Goal: Transaction & Acquisition: Obtain resource

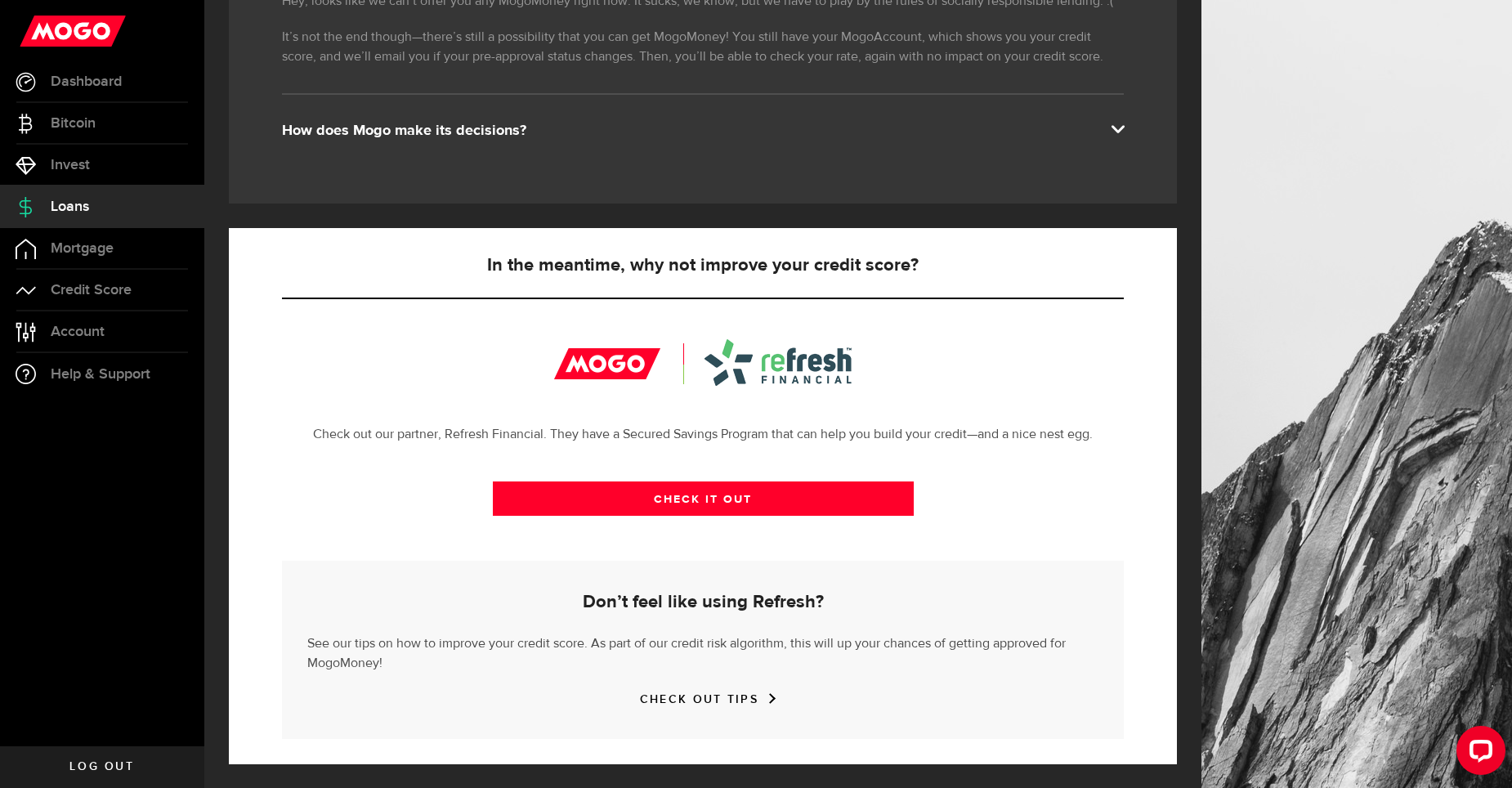
scroll to position [335, 0]
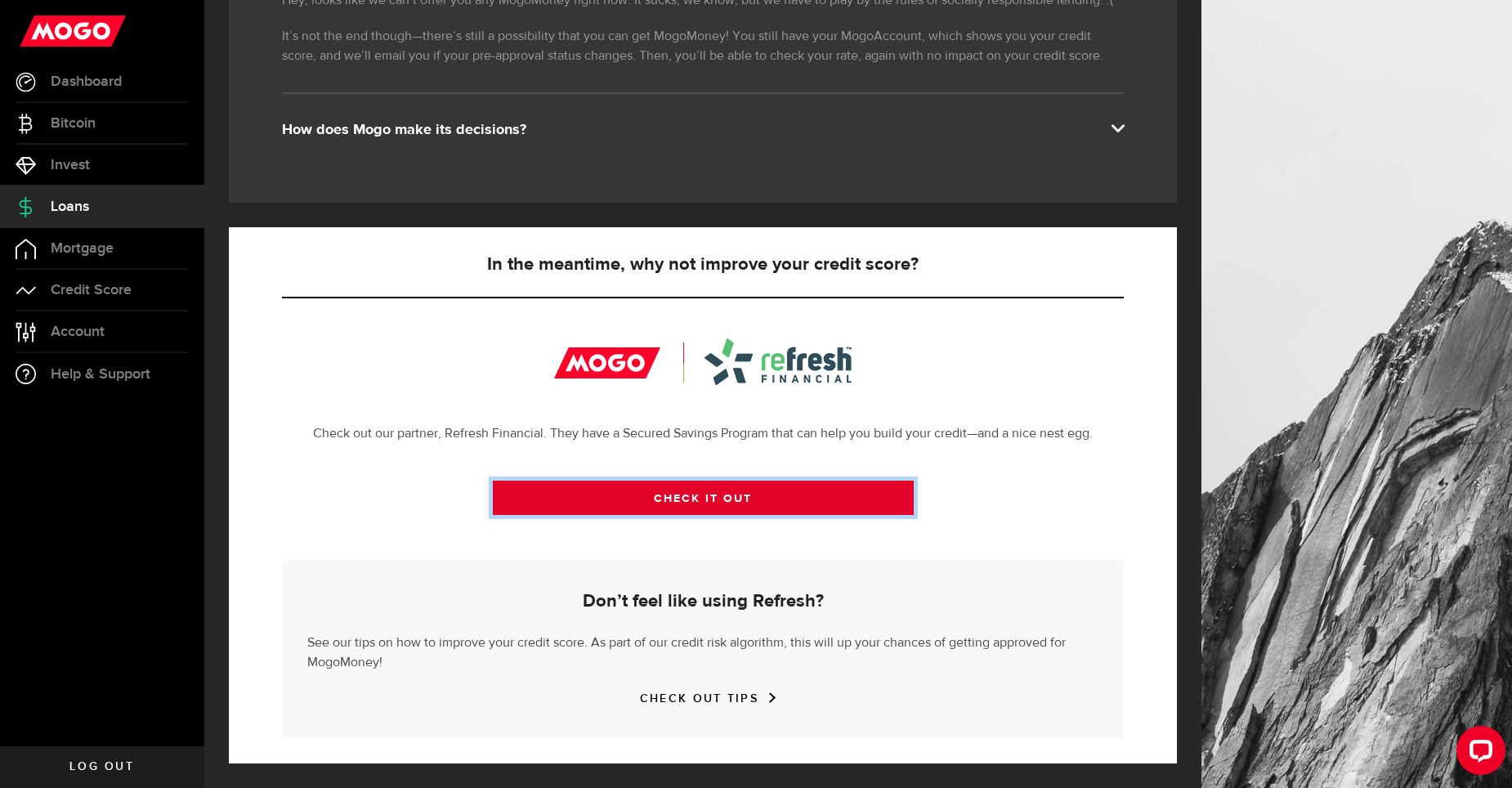
click at [727, 492] on link "CHECK IT OUT" at bounding box center [703, 497] width 421 height 34
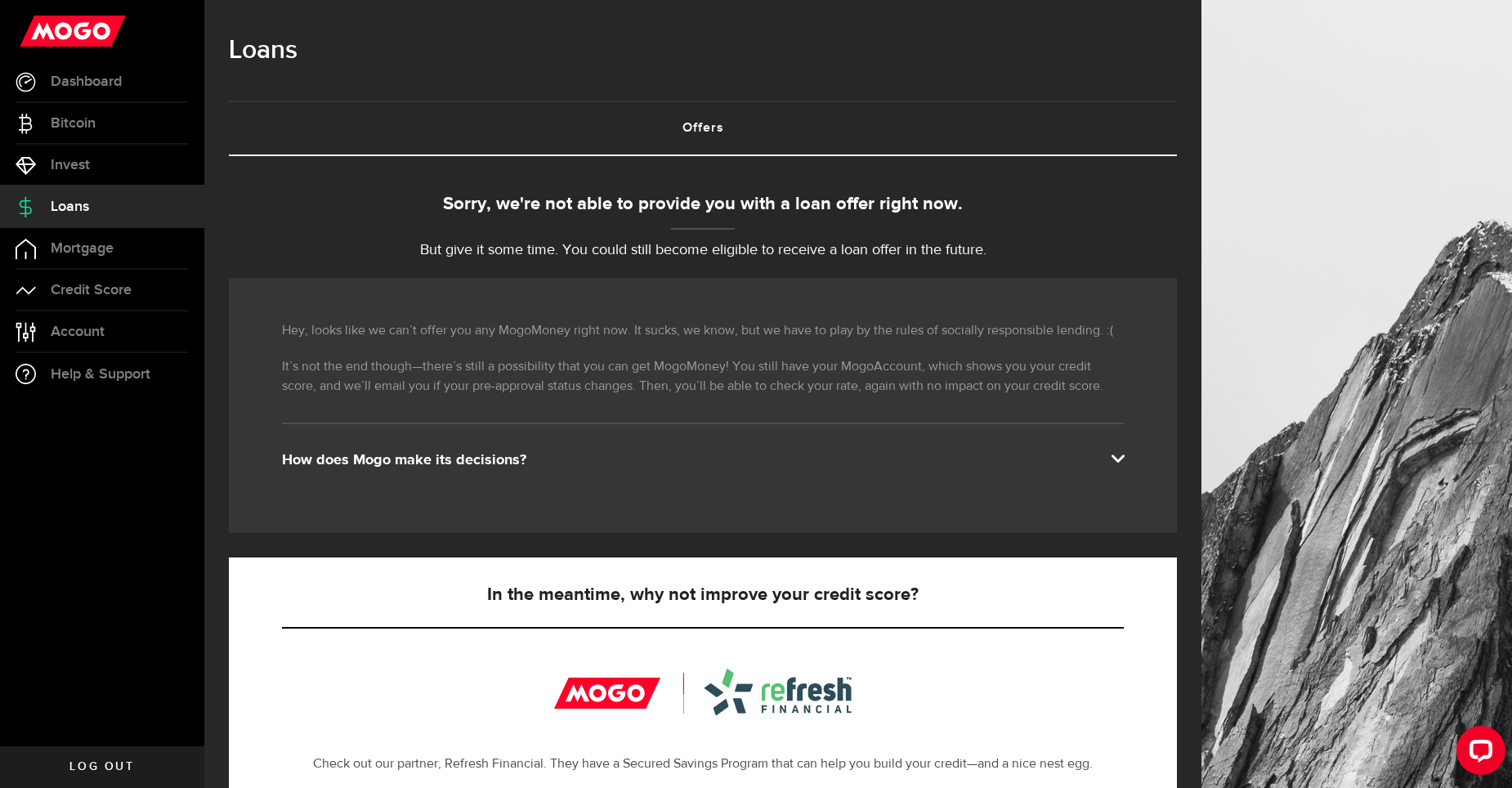
scroll to position [0, 0]
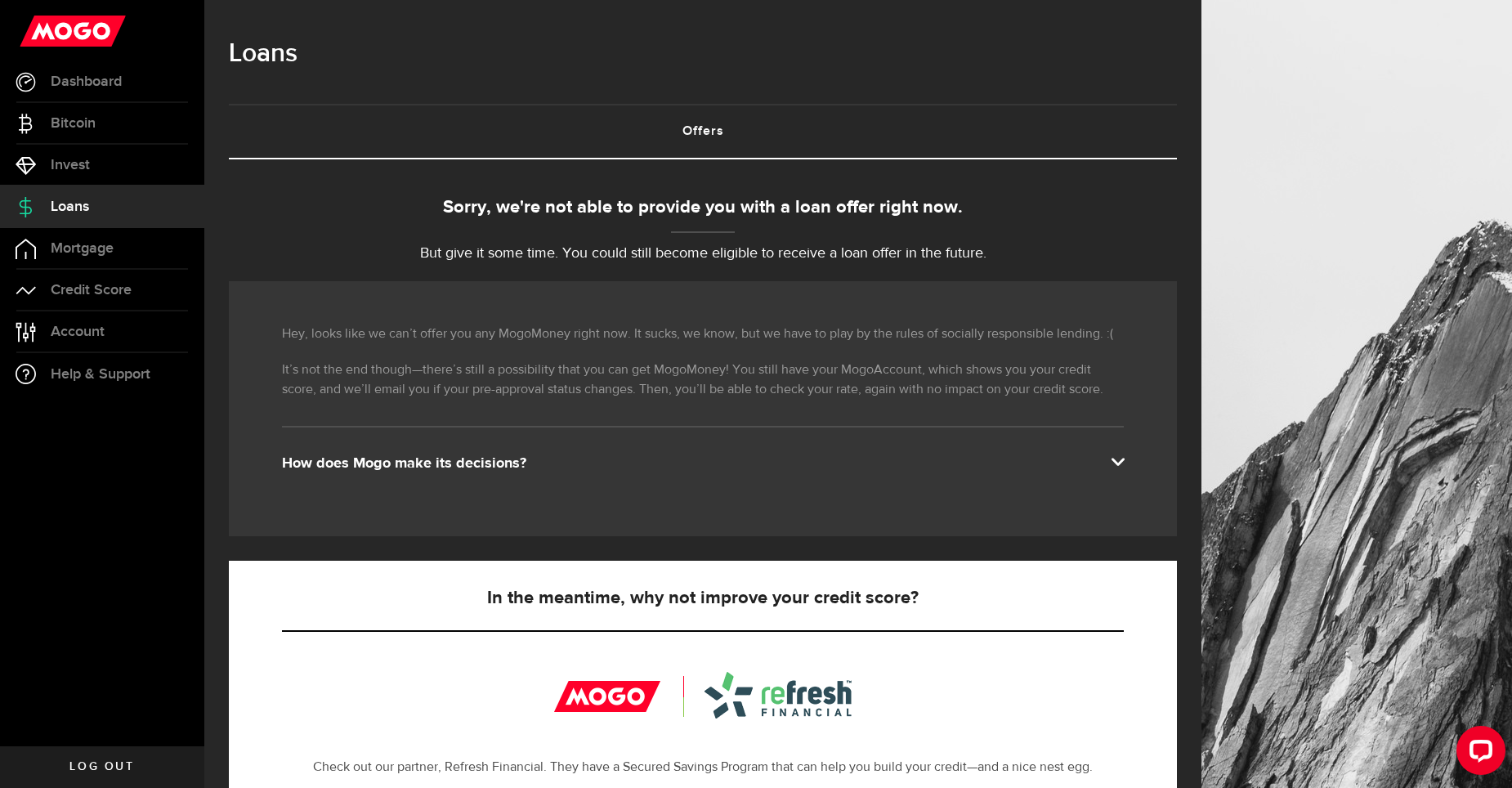
click at [710, 123] on link "Offers (requires attention)" at bounding box center [703, 132] width 948 height 52
click at [699, 137] on link "Offers (requires attention)" at bounding box center [703, 132] width 948 height 52
click at [670, 238] on div "Sorry, we're not able to provide you with a loan offer right now. But give it s…" at bounding box center [703, 229] width 948 height 70
click at [750, 202] on div "Sorry, we're not able to provide you with a loan offer right now." at bounding box center [703, 207] width 948 height 27
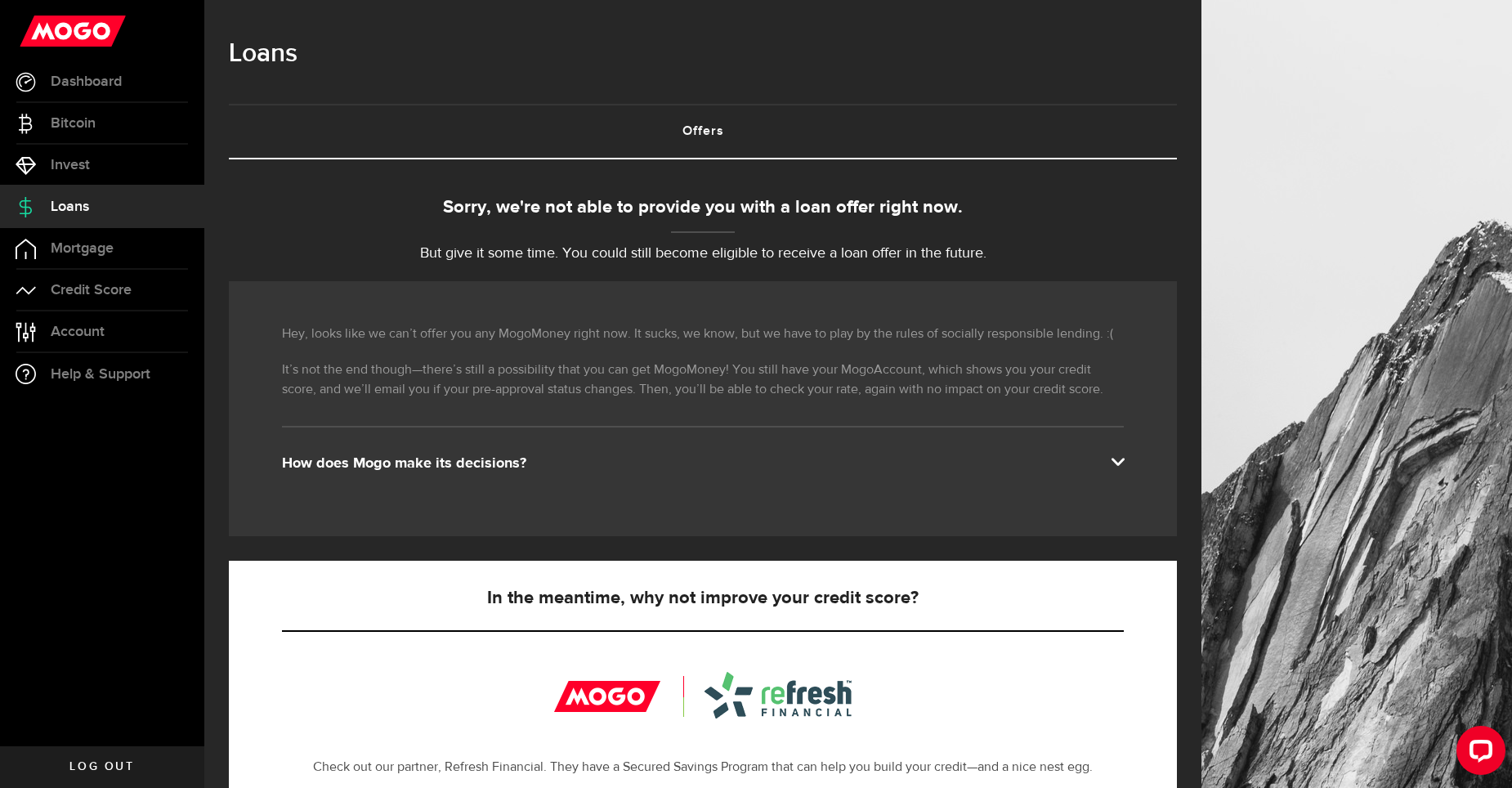
click at [1124, 458] on span at bounding box center [1117, 460] width 13 height 13
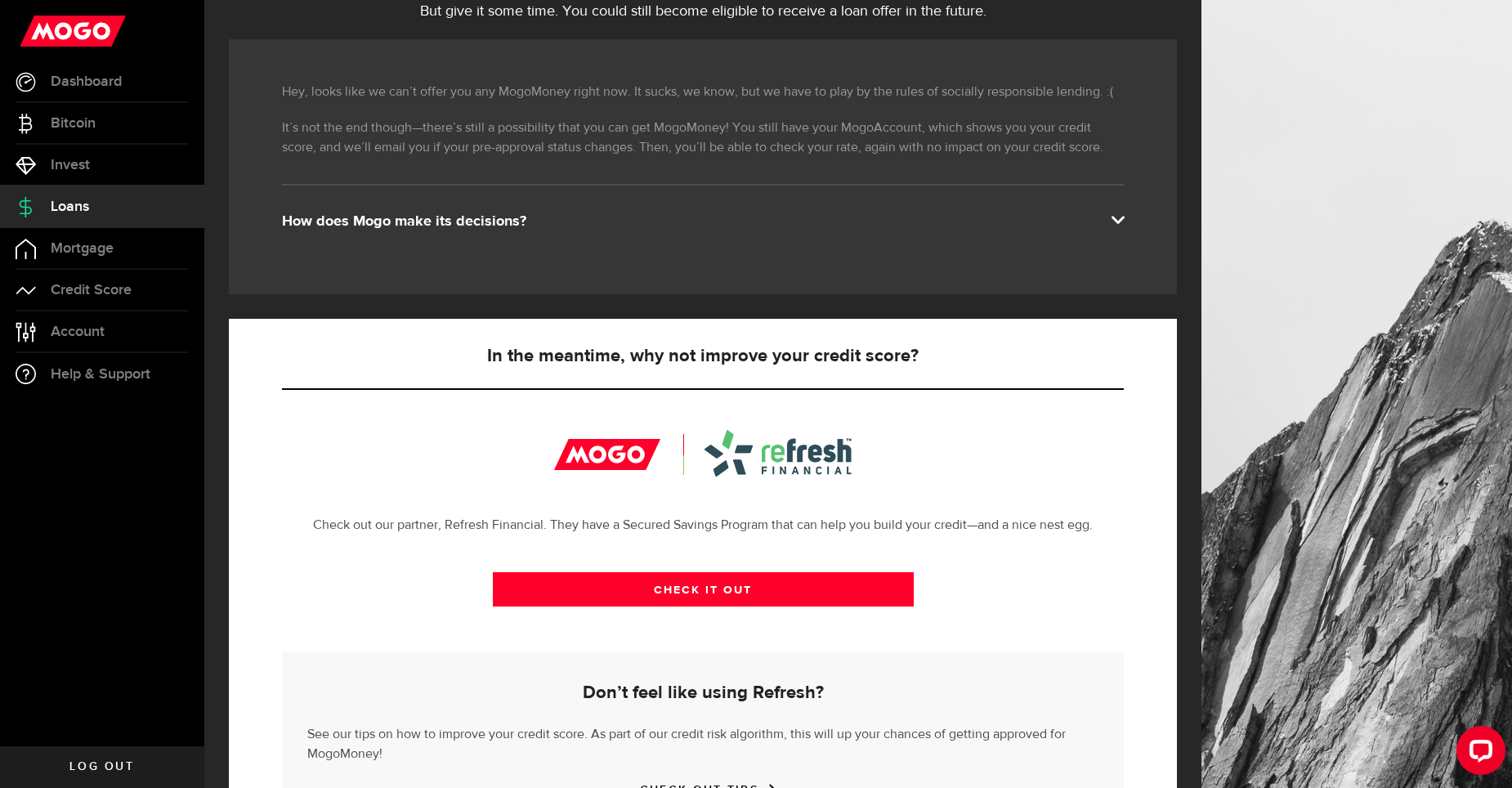
scroll to position [335, 0]
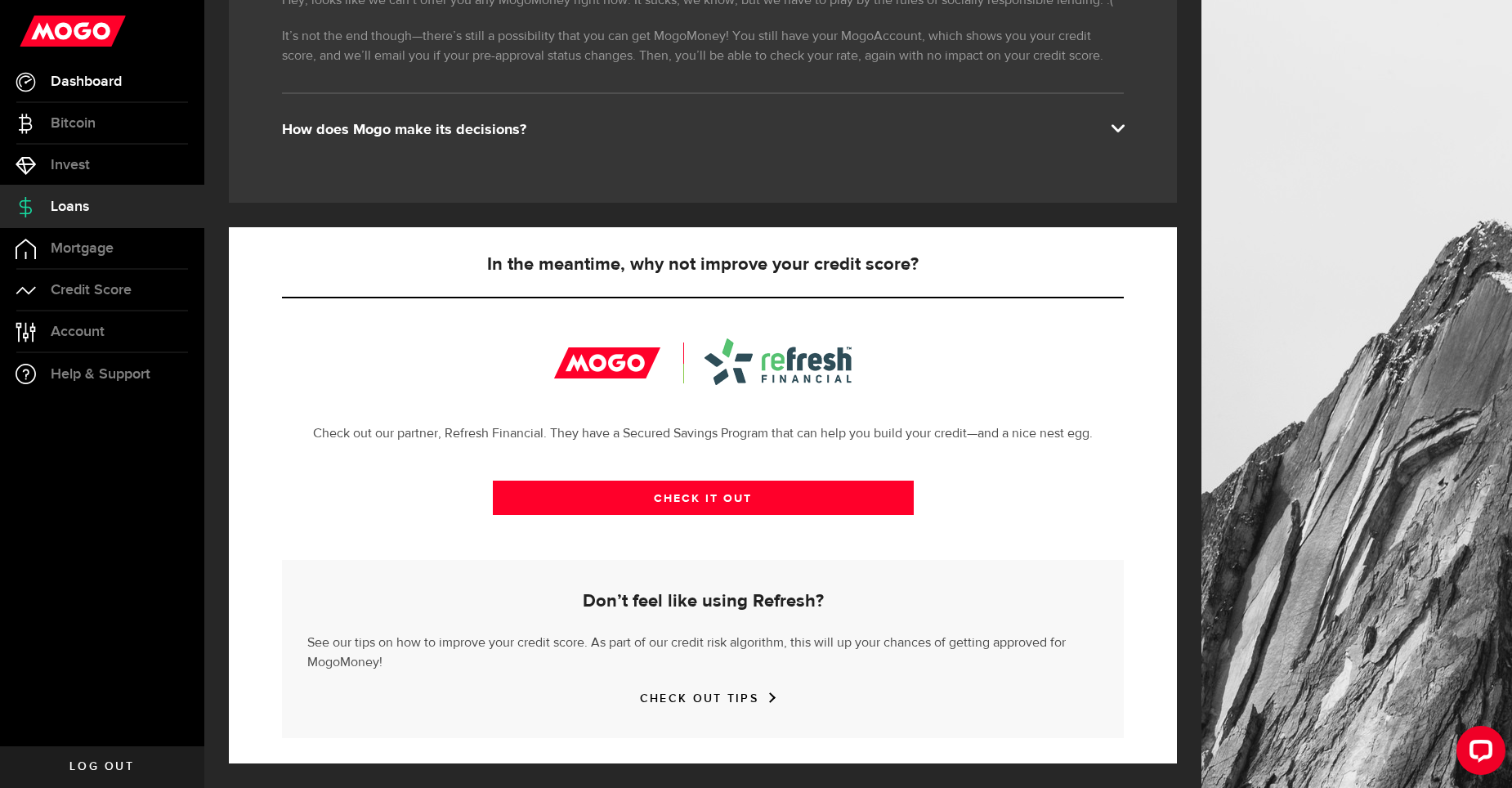
click at [47, 87] on link "Dashboard" at bounding box center [102, 82] width 204 height 41
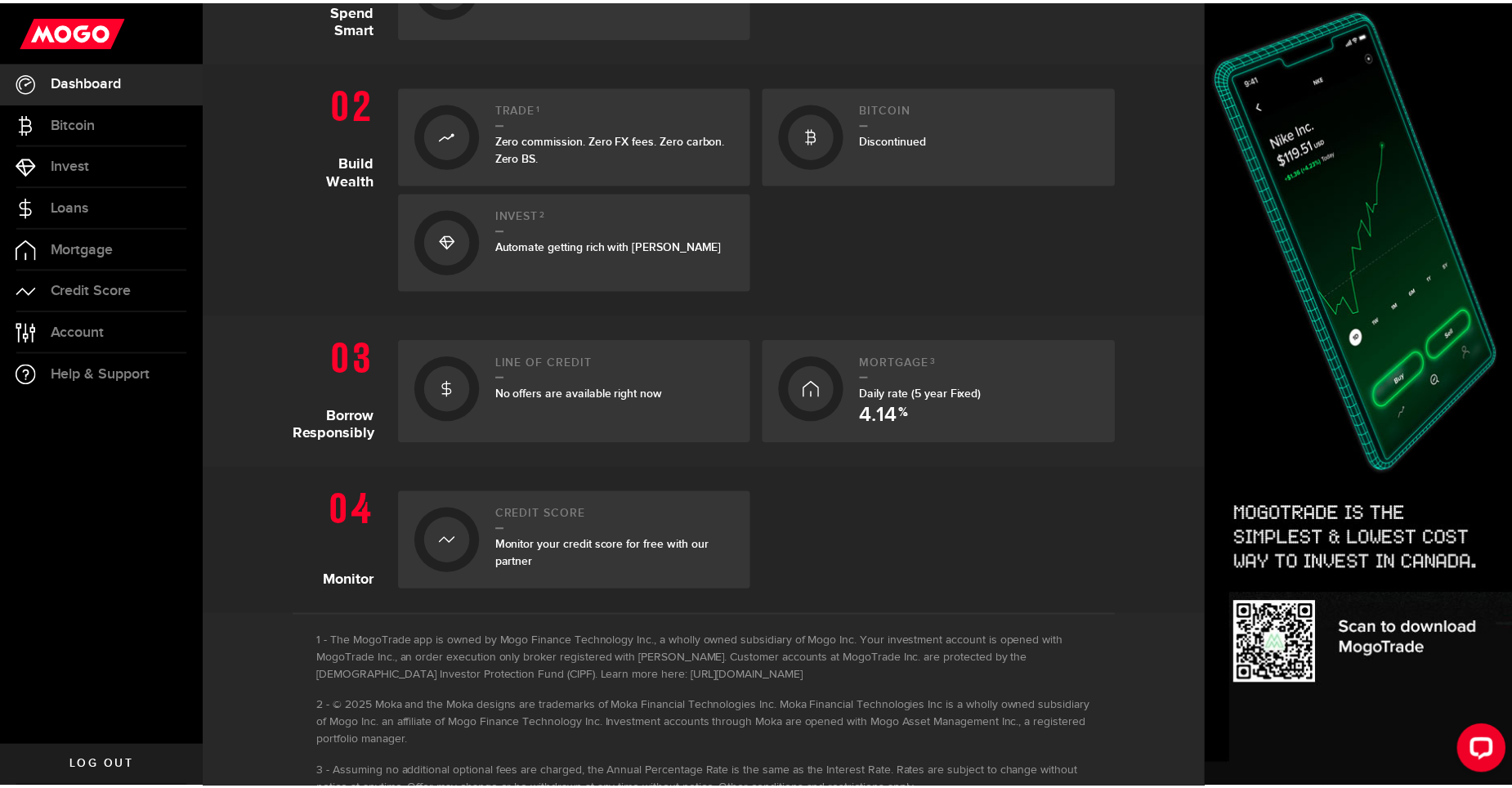
scroll to position [491, 0]
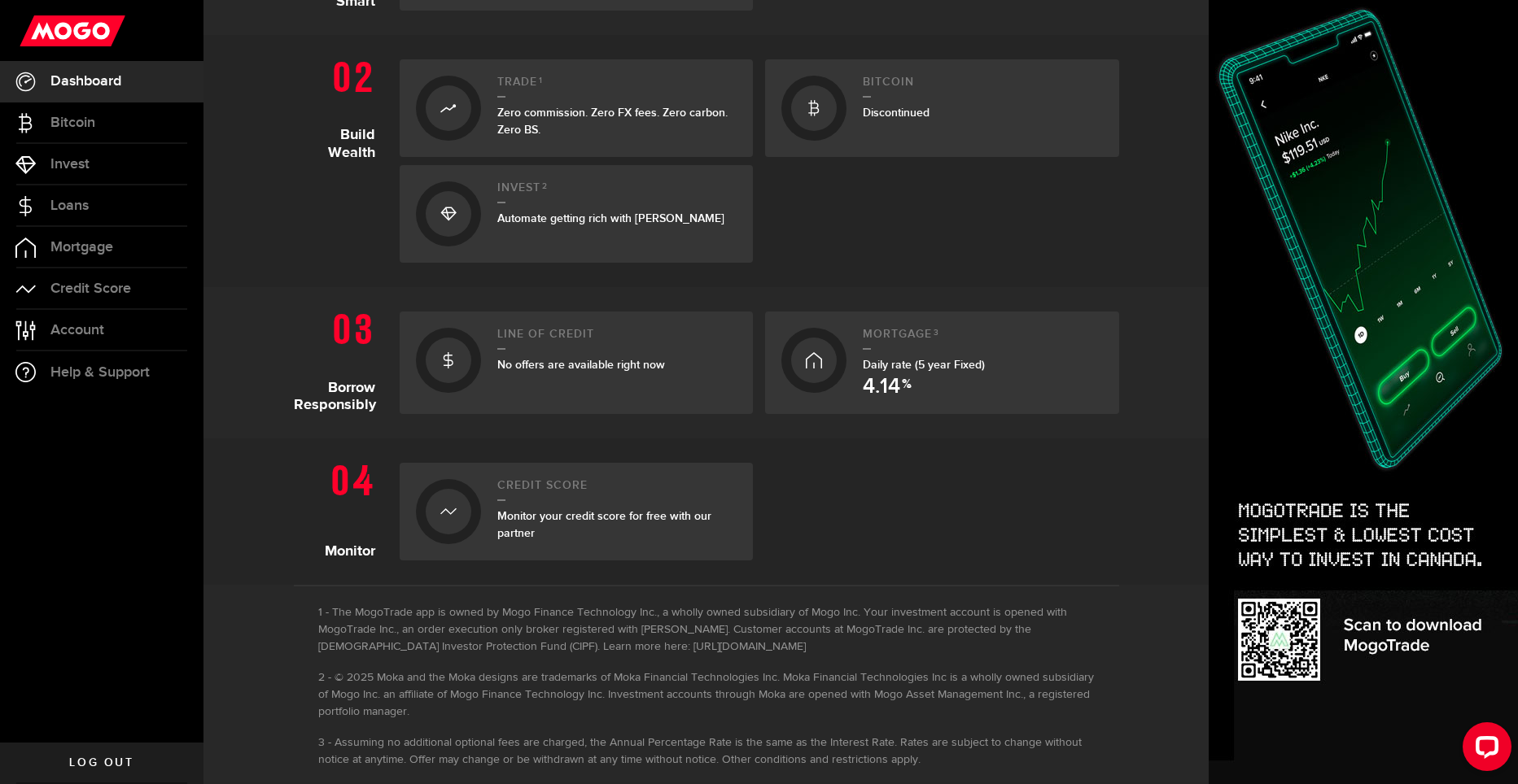
click at [616, 353] on div "Line of credit No offers are available right now" at bounding box center [617, 363] width 240 height 70
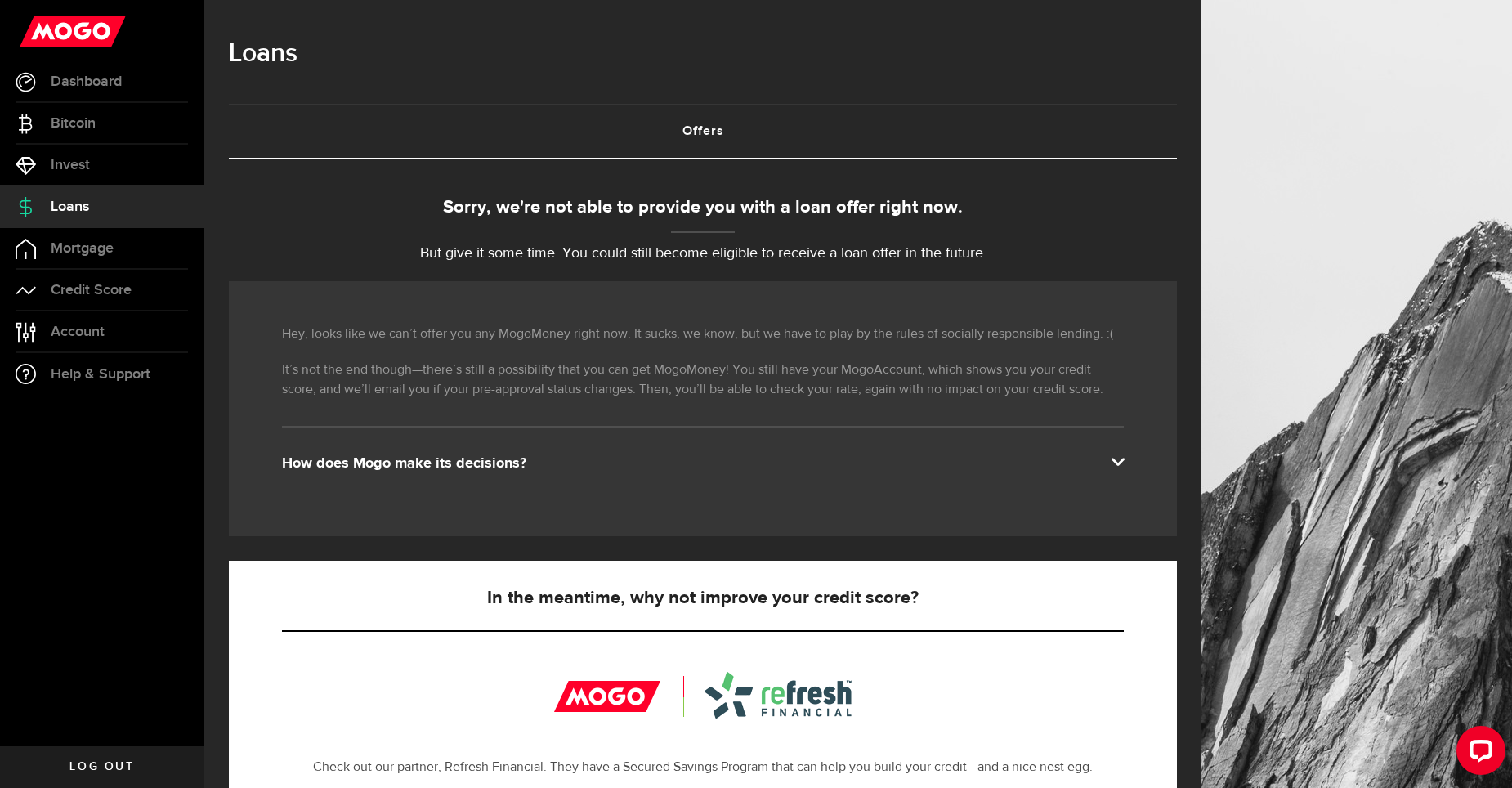
click at [89, 770] on span "Log out" at bounding box center [102, 767] width 64 height 11
